Goal: Complete application form: Complete application form

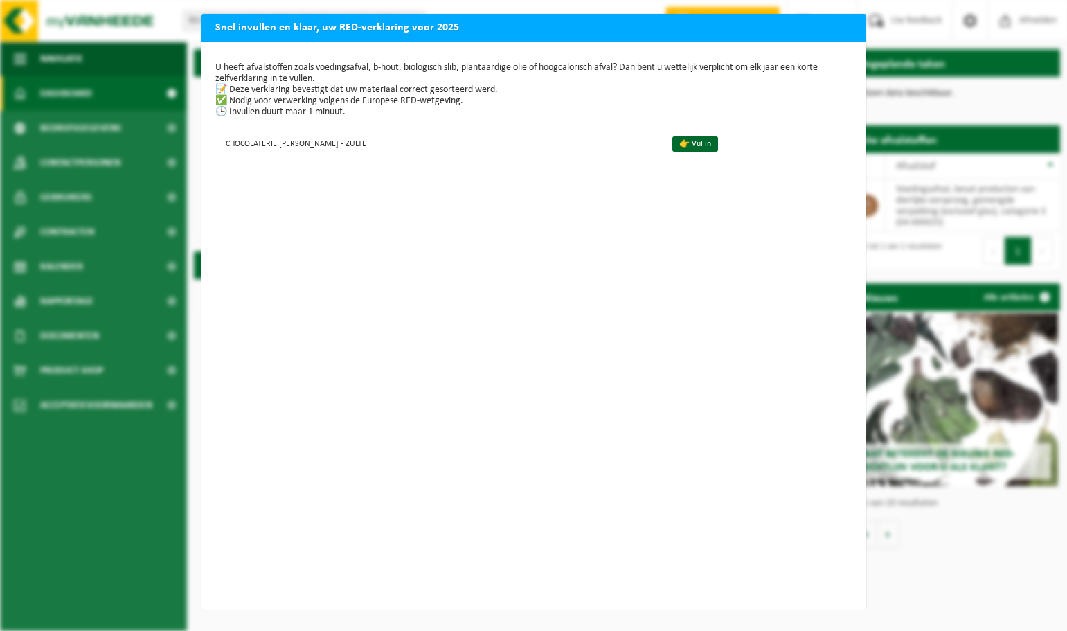
click at [702, 242] on div "U heeft afvalstoffen zoals voedingsafval, b-hout, biologisch slib, plantaardige…" at bounding box center [534, 326] width 665 height 568
click at [57, 57] on div "Snel invullen en klaar, uw RED-verklaring voor 2025 U heeft afvalstoffen zoals …" at bounding box center [533, 315] width 1067 height 631
click at [674, 141] on link "👉 Vul in" at bounding box center [696, 143] width 46 height 15
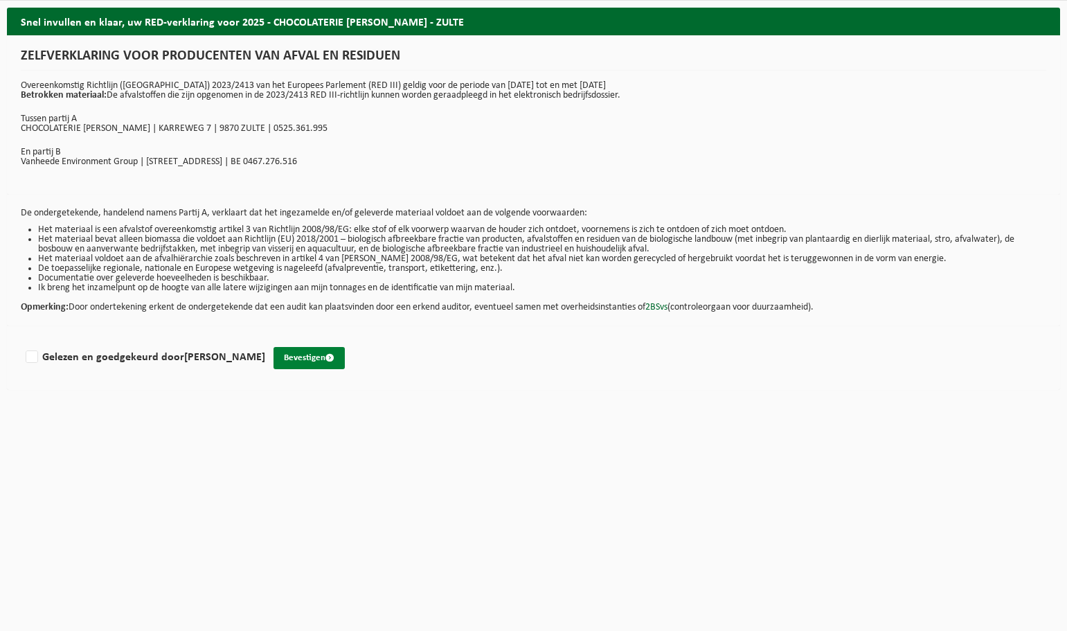
click at [292, 357] on button "Bevestigen" at bounding box center [309, 358] width 71 height 22
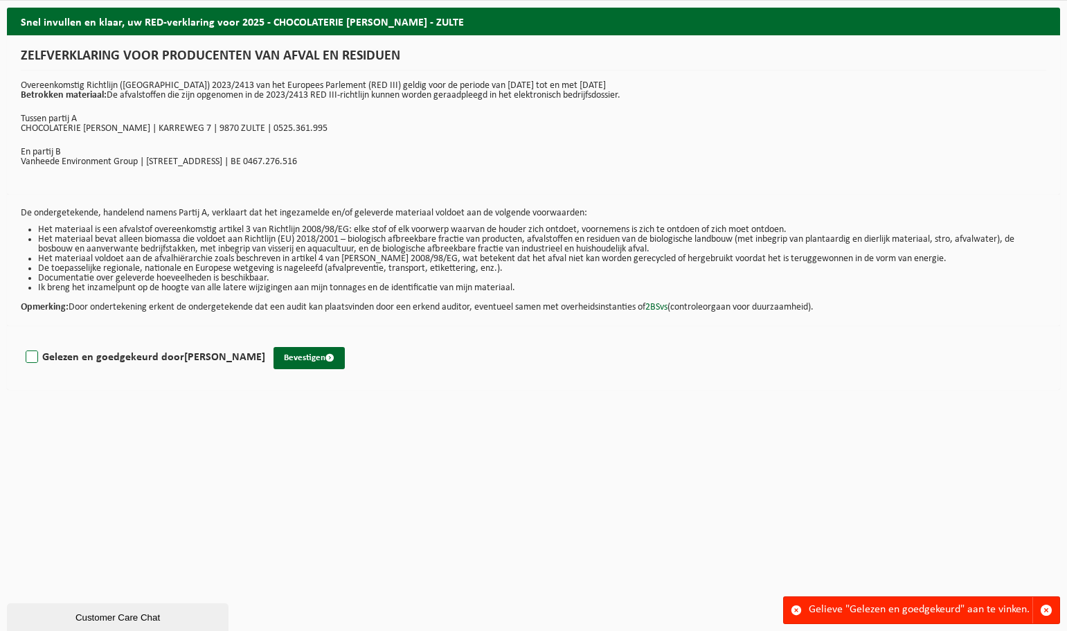
click at [35, 354] on label "Gelezen en goedgekeurd door Tony Boeckaert" at bounding box center [144, 357] width 242 height 21
click at [265, 340] on input "Gelezen en goedgekeurd door Tony Boeckaert" at bounding box center [265, 339] width 1 height 1
checkbox input "true"
click at [293, 361] on button "Bevestigen" at bounding box center [309, 358] width 71 height 22
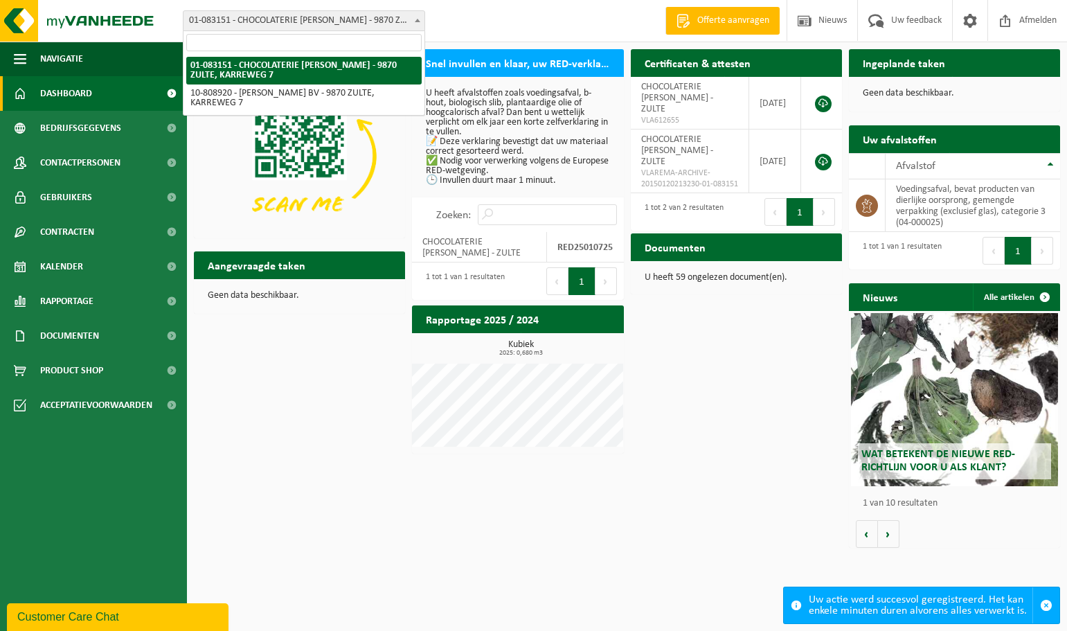
click at [417, 21] on b at bounding box center [418, 20] width 6 height 3
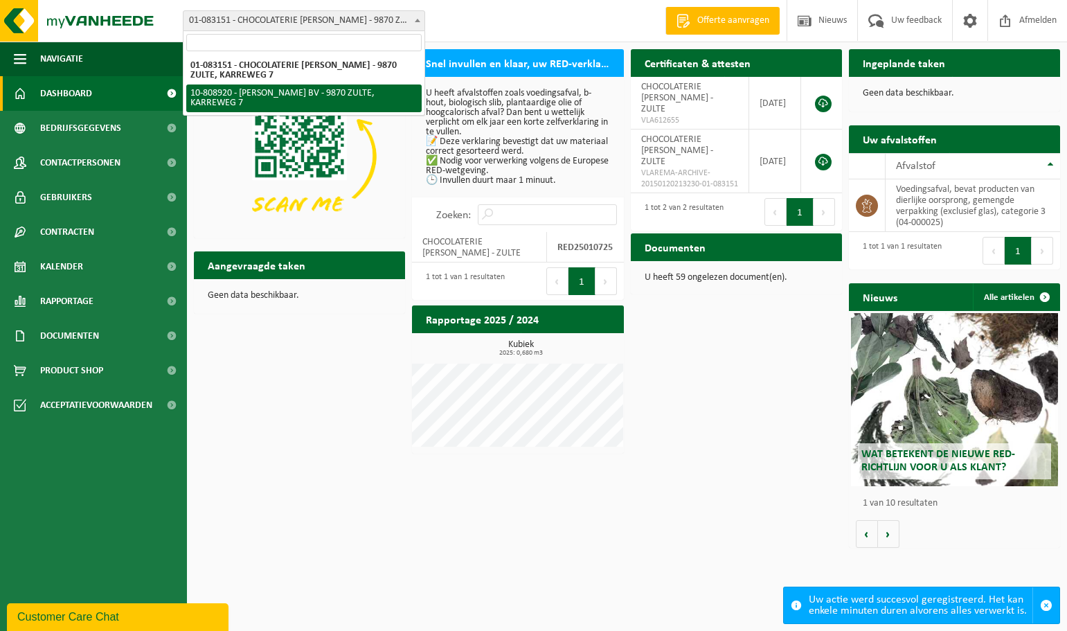
select select "35537"
